Goal: Contribute content: Add original content to the website for others to see

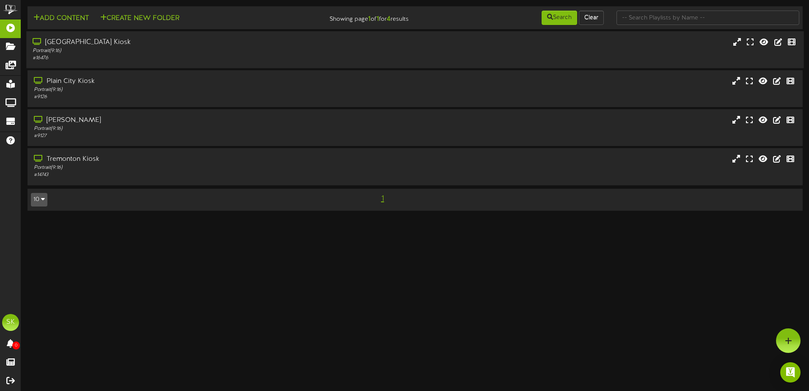
click at [99, 48] on div "Portrait ( 9:16 )" at bounding box center [188, 50] width 311 height 7
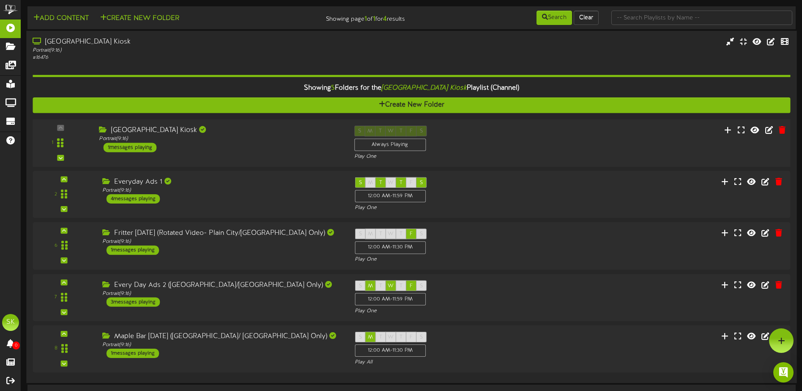
click at [225, 147] on div "Brigham City Kiosk Portrait ( 9:16 ) 1 messages playing" at bounding box center [220, 139] width 255 height 27
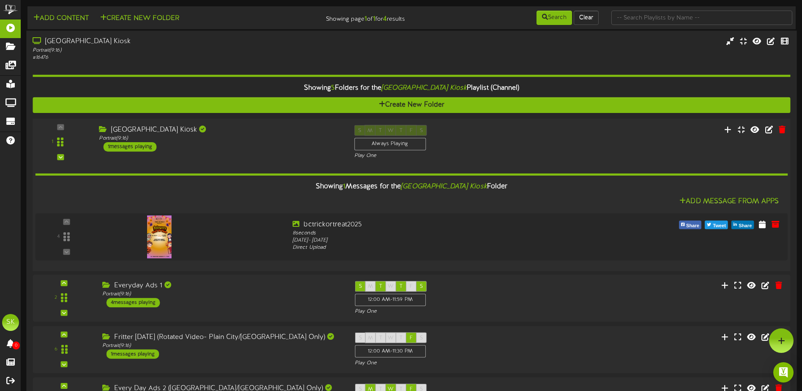
click at [231, 144] on div "Brigham City Kiosk Portrait ( 9:16 ) 1 messages playing" at bounding box center [220, 138] width 255 height 27
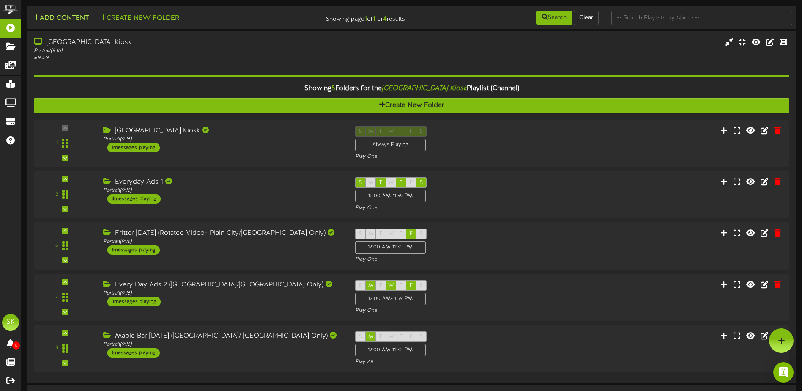
click at [69, 22] on button "Add Content" at bounding box center [61, 18] width 60 height 11
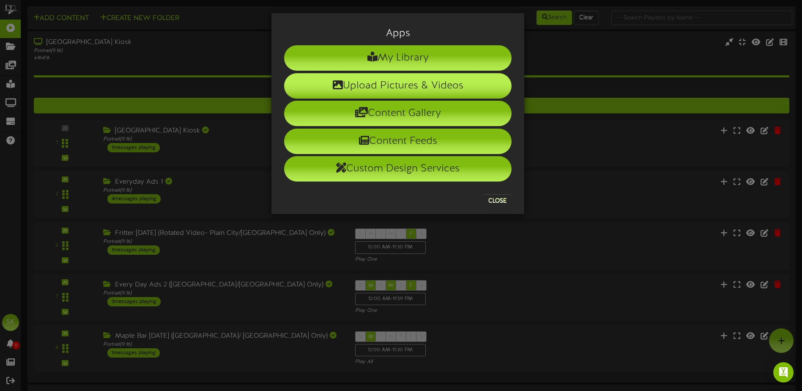
click at [344, 92] on li "Upload Pictures & Videos" at bounding box center [398, 85] width 228 height 25
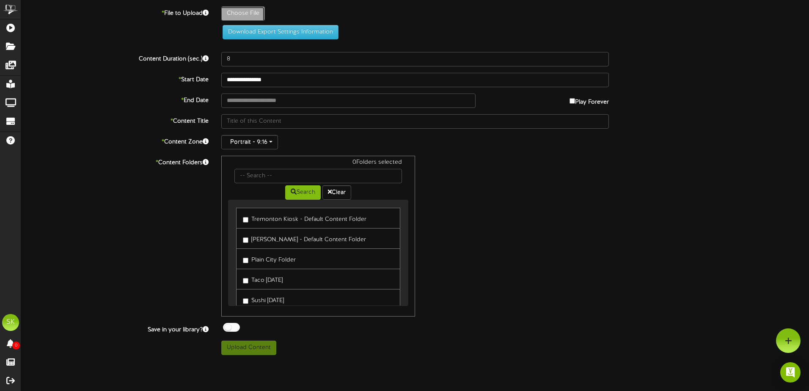
type input "**********"
type input "DPDeal"
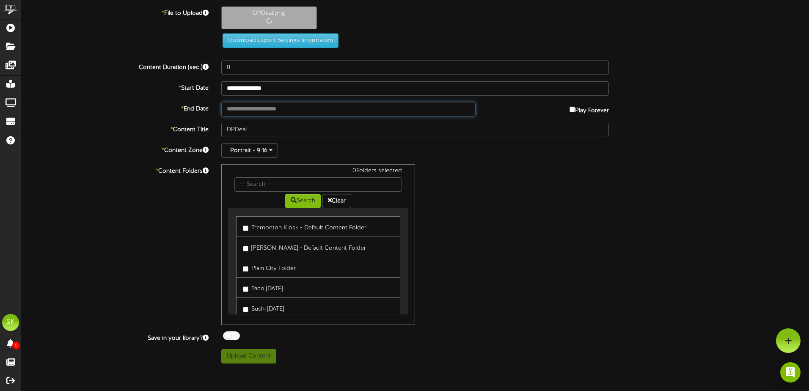
click at [282, 110] on input "text" at bounding box center [348, 109] width 254 height 14
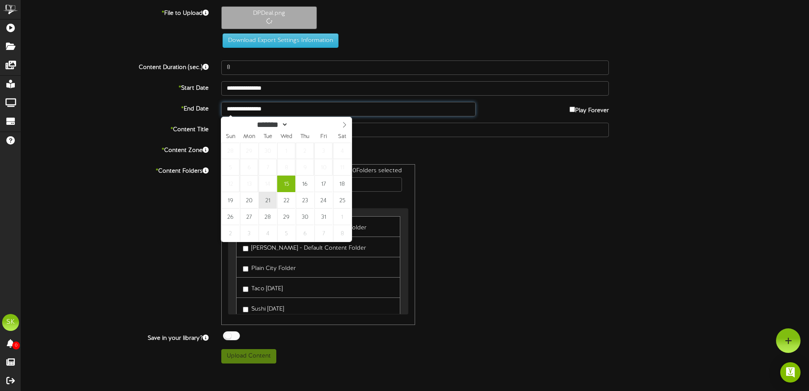
type input "**********"
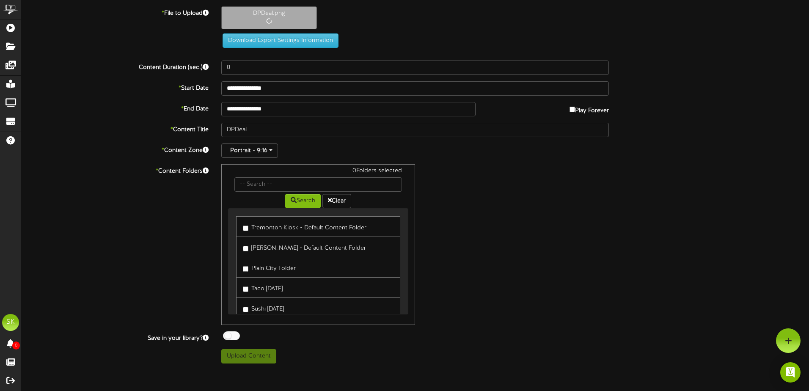
click at [269, 231] on label "Tremonton Kiosk - Default Content Folder" at bounding box center [305, 226] width 124 height 11
click at [268, 249] on label "Roy Kiosk - Default Content Folder" at bounding box center [304, 246] width 123 height 11
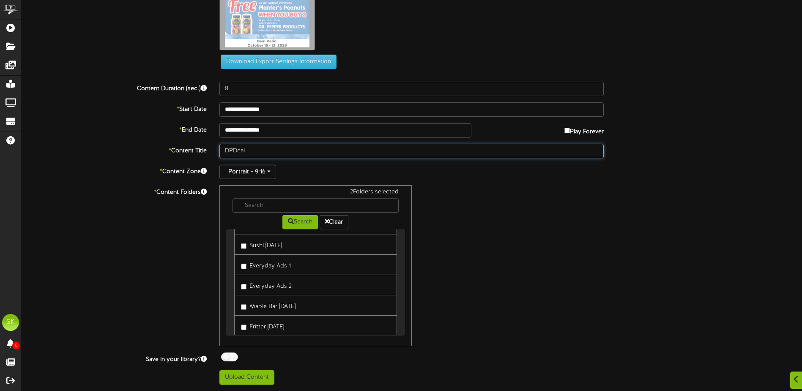
scroll to position [42, 0]
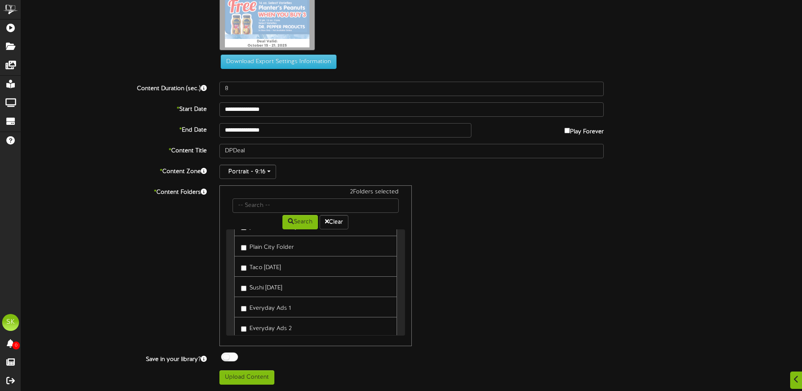
click at [262, 248] on label "Plain City Folder" at bounding box center [267, 245] width 53 height 11
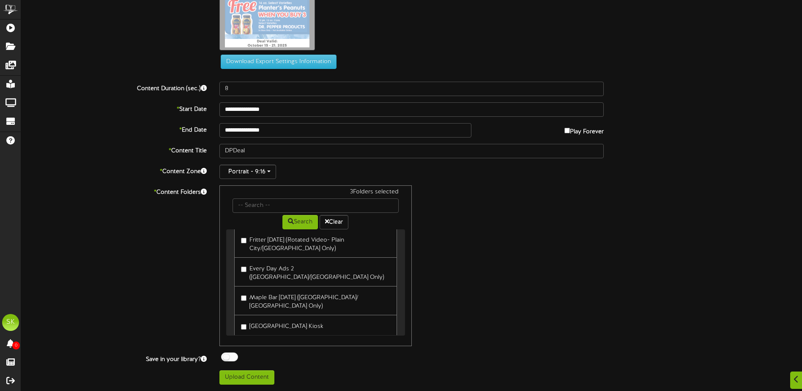
click at [270, 319] on label "[GEOGRAPHIC_DATA] Kiosk" at bounding box center [282, 324] width 82 height 11
click at [232, 356] on div at bounding box center [229, 356] width 17 height 9
drag, startPoint x: 239, startPoint y: 379, endPoint x: 246, endPoint y: 377, distance: 7.5
click at [239, 379] on button "Upload Content" at bounding box center [247, 377] width 55 height 14
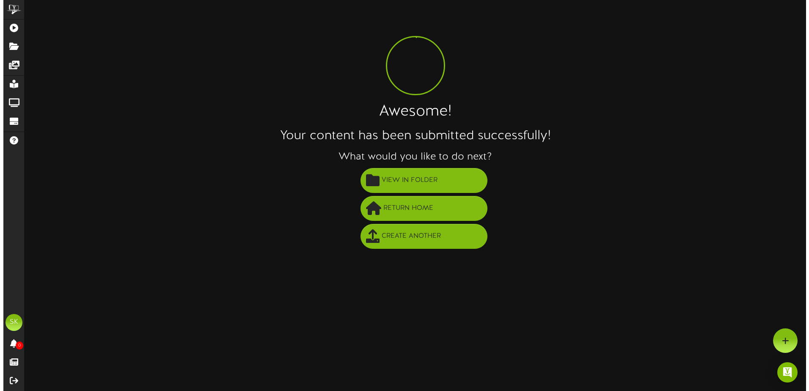
scroll to position [0, 0]
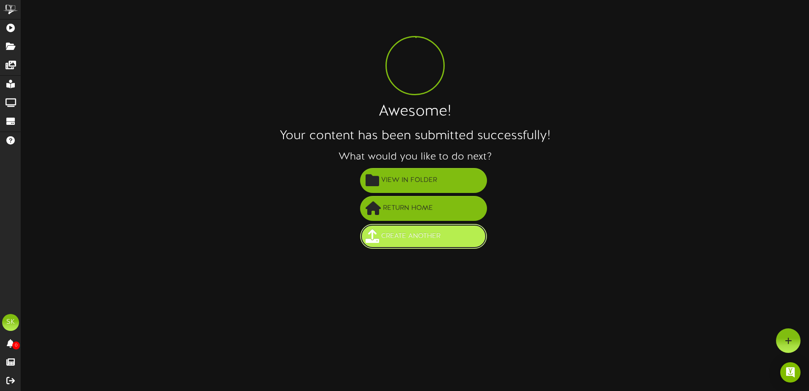
click at [417, 238] on span "Create Another" at bounding box center [410, 236] width 63 height 14
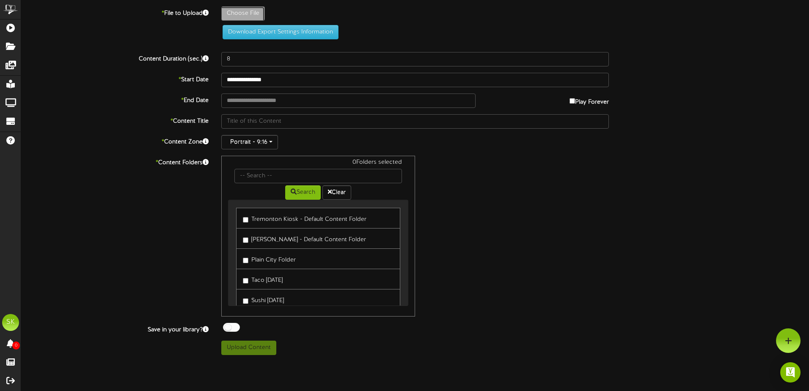
type input "**********"
type input "HotDigis1"
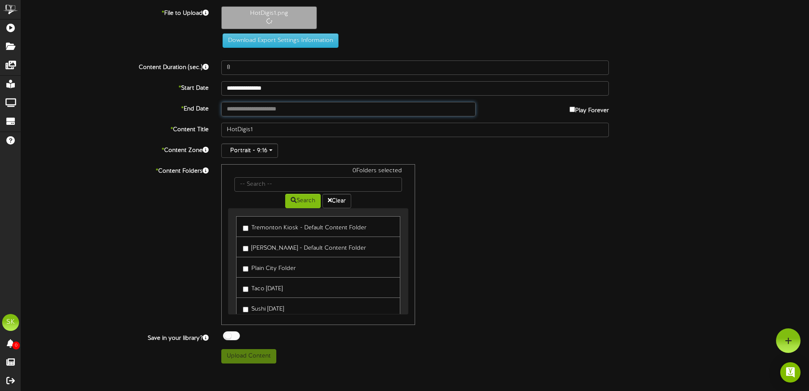
click at [262, 109] on input "text" at bounding box center [348, 109] width 254 height 14
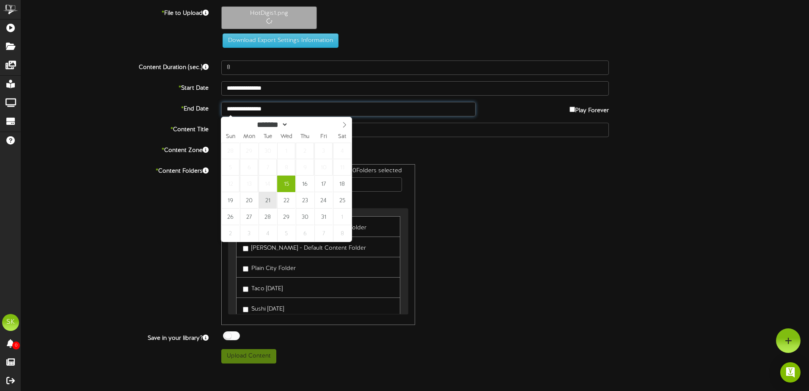
type input "**********"
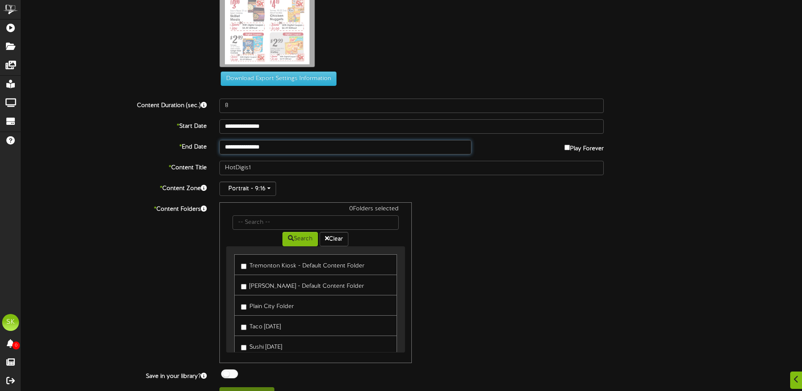
scroll to position [121, 0]
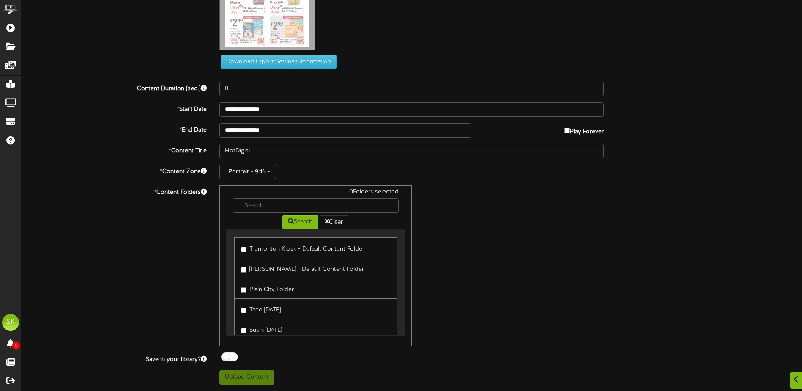
click at [253, 250] on label "Tremonton Kiosk - Default Content Folder" at bounding box center [303, 247] width 124 height 11
click at [257, 269] on label "[PERSON_NAME] - Default Content Folder" at bounding box center [302, 267] width 123 height 11
click at [258, 288] on label "Plain City Folder" at bounding box center [267, 288] width 53 height 11
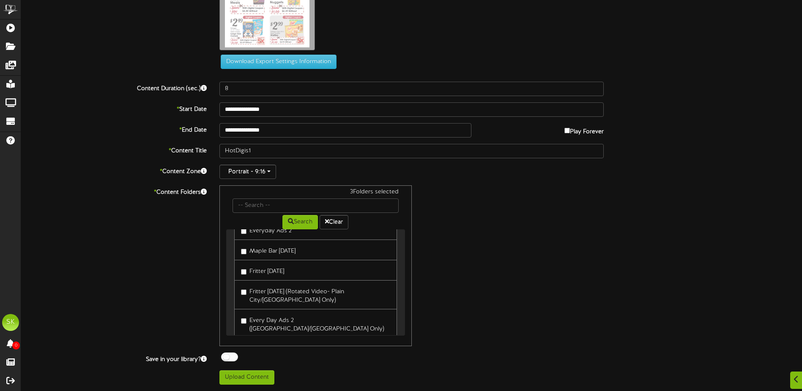
scroll to position [192, 0]
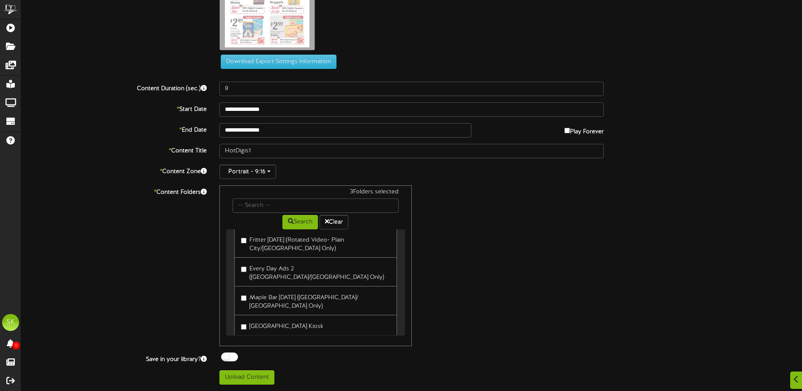
click at [264, 319] on label "[GEOGRAPHIC_DATA] Kiosk" at bounding box center [282, 324] width 82 height 11
drag, startPoint x: 233, startPoint y: 355, endPoint x: 232, endPoint y: 362, distance: 6.4
click at [233, 356] on div at bounding box center [229, 356] width 17 height 9
click at [234, 375] on button "Upload Content" at bounding box center [247, 377] width 55 height 14
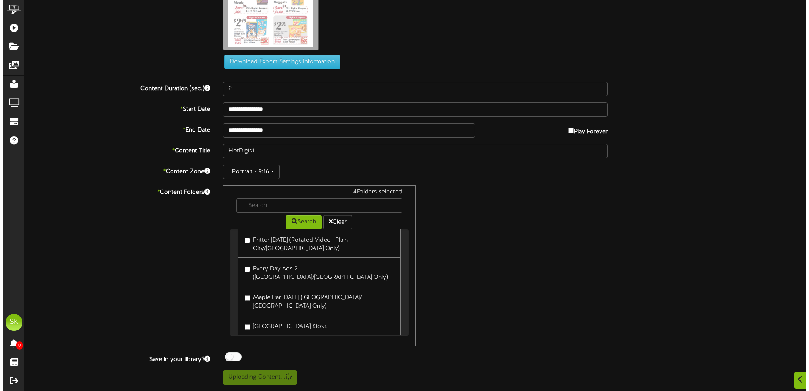
scroll to position [0, 0]
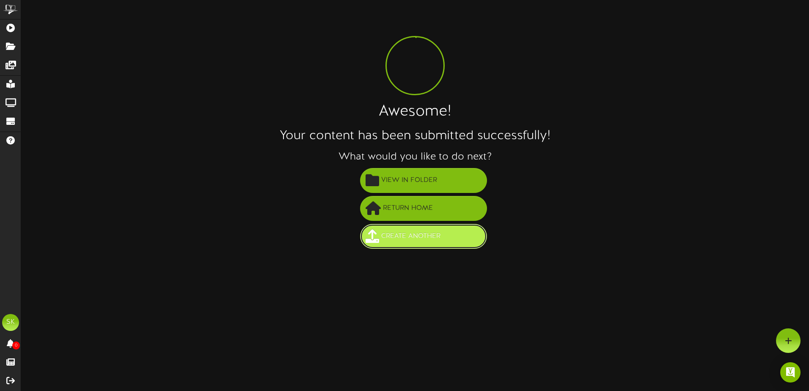
click at [413, 236] on span "Create Another" at bounding box center [410, 236] width 63 height 14
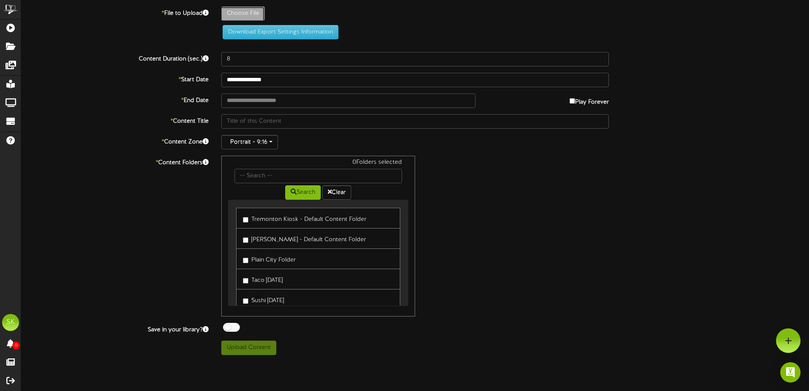
type input "**********"
type input "HotDigis2"
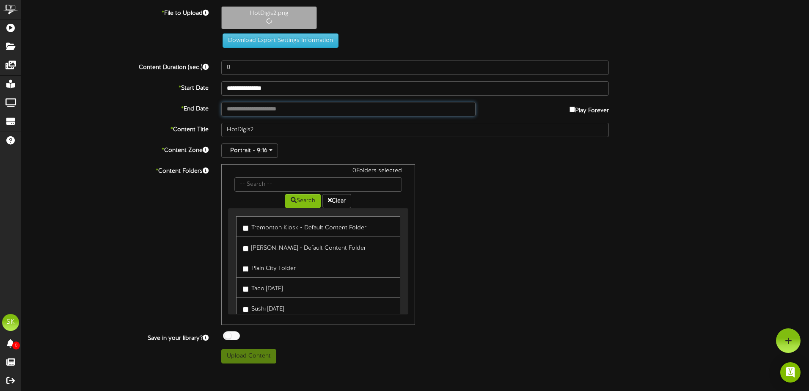
click at [281, 110] on div "**********" at bounding box center [415, 184] width 788 height 357
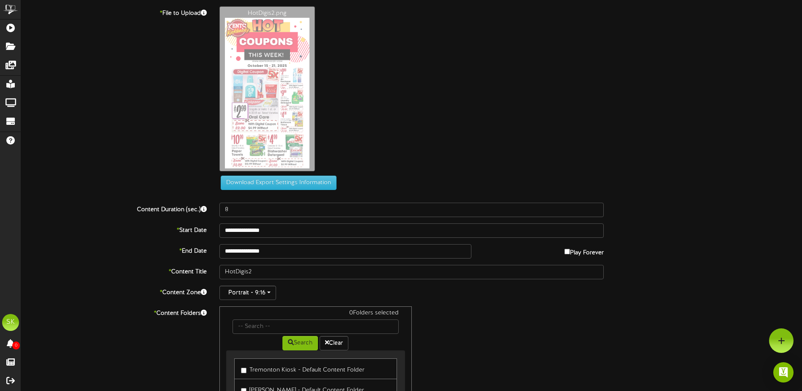
click at [448, 304] on div "**********" at bounding box center [411, 255] width 781 height 499
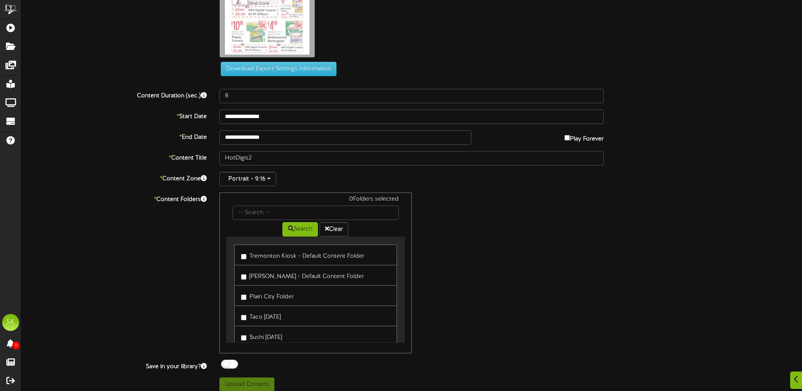
scroll to position [121, 0]
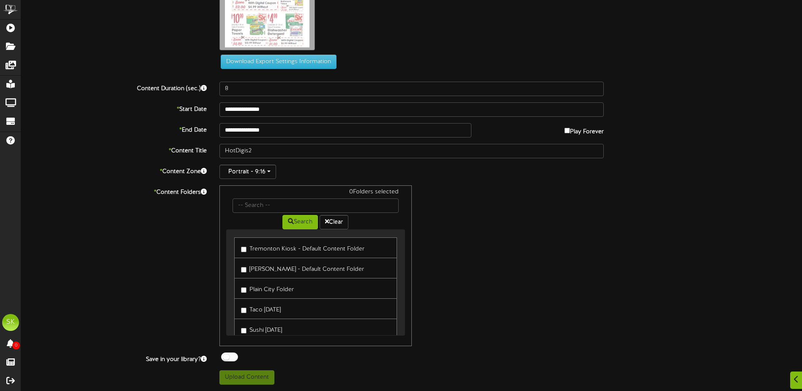
click at [268, 250] on label "Tremonton Kiosk - Default Content Folder" at bounding box center [303, 247] width 124 height 11
click at [270, 270] on label "Roy Kiosk - Default Content Folder" at bounding box center [302, 267] width 123 height 11
click at [267, 288] on label "Plain City Folder" at bounding box center [267, 288] width 53 height 11
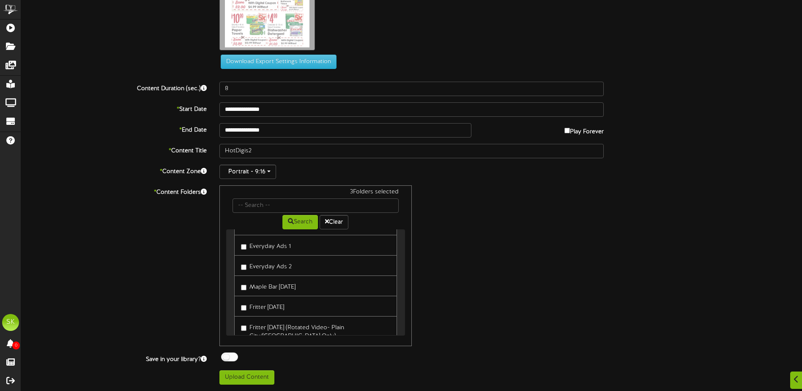
scroll to position [192, 0]
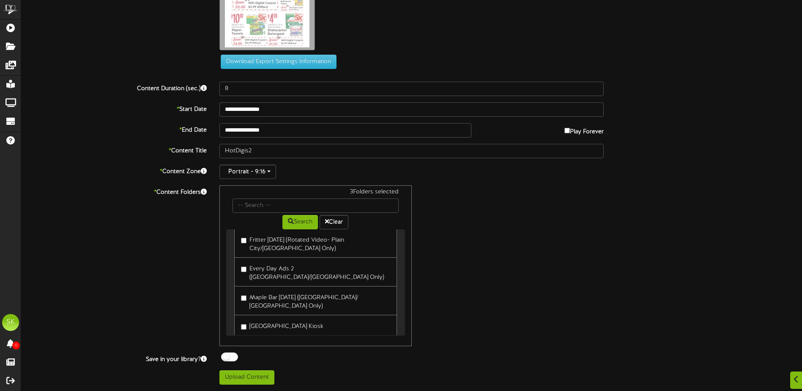
click at [270, 319] on label "[GEOGRAPHIC_DATA] Kiosk" at bounding box center [282, 324] width 82 height 11
click at [233, 356] on div at bounding box center [229, 356] width 17 height 9
click at [234, 374] on button "Upload Content" at bounding box center [247, 377] width 55 height 14
type input "**********"
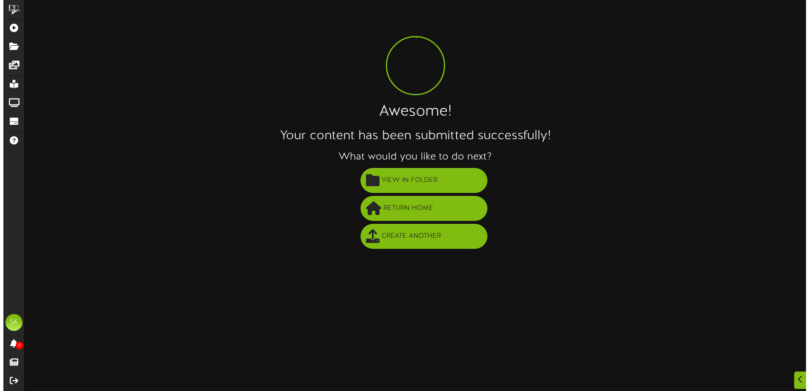
scroll to position [0, 0]
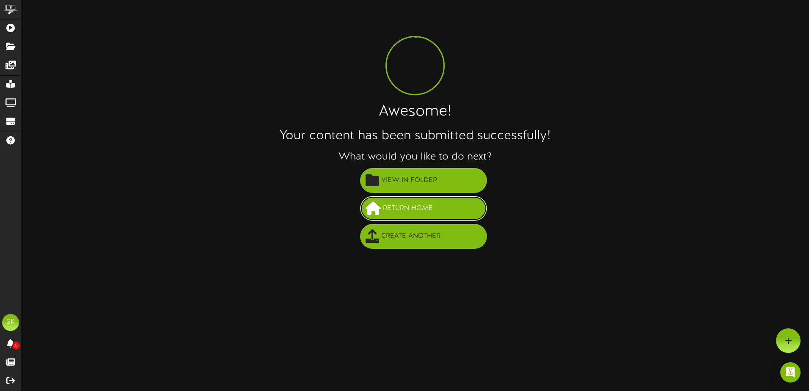
click at [402, 216] on button "Return Home" at bounding box center [423, 208] width 127 height 25
